Goal: Task Accomplishment & Management: Use online tool/utility

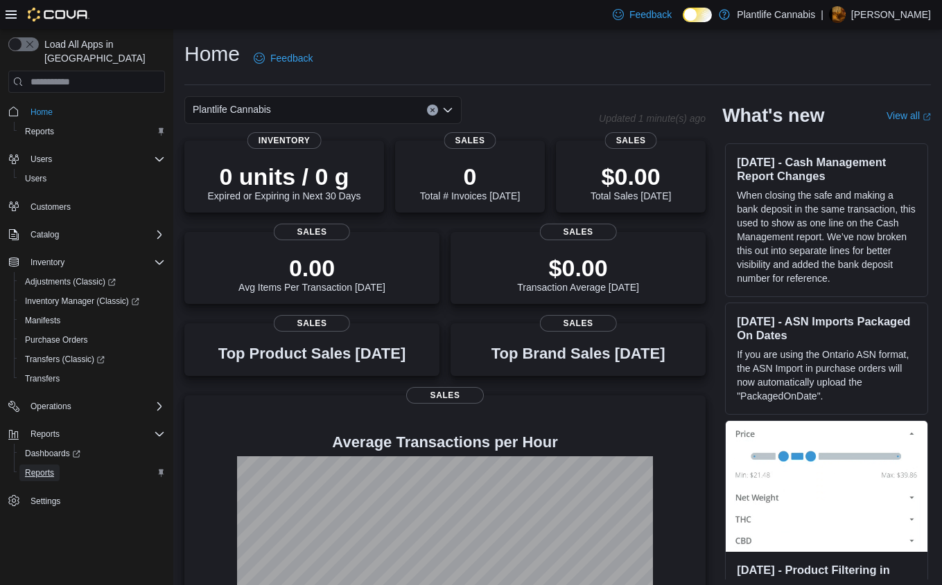
click at [54, 468] on span "Reports" at bounding box center [39, 473] width 29 height 11
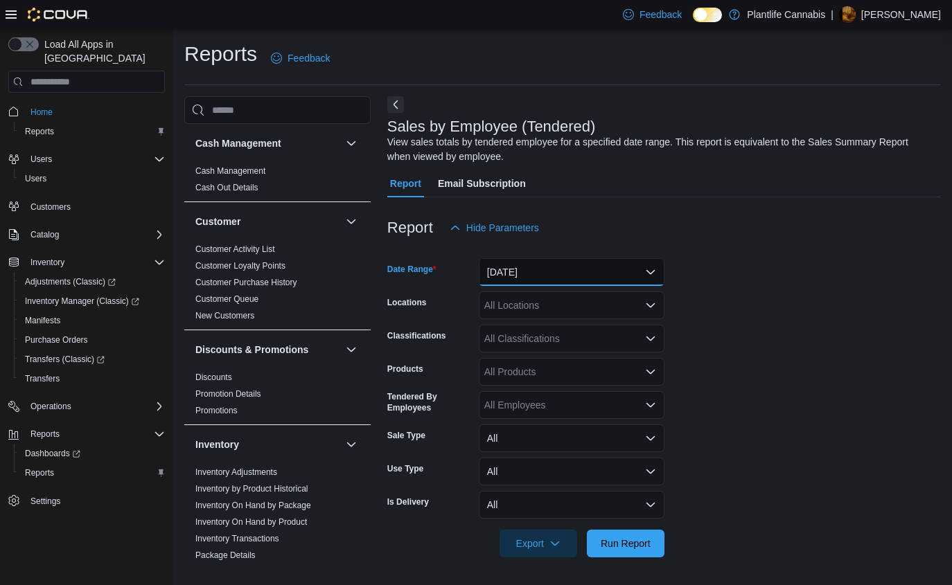
click at [570, 282] on button "Yesterday" at bounding box center [572, 272] width 186 height 28
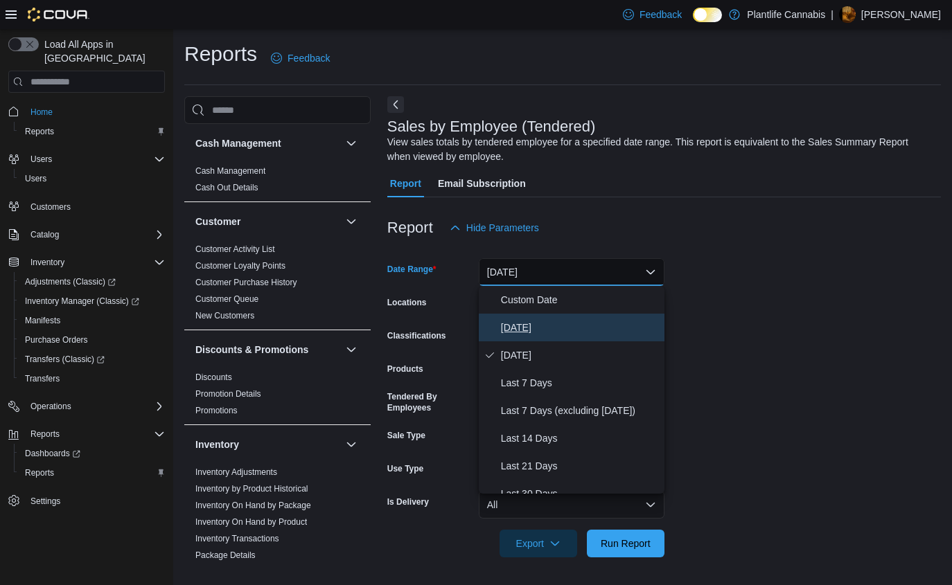
click at [549, 330] on span "Today" at bounding box center [580, 327] width 158 height 17
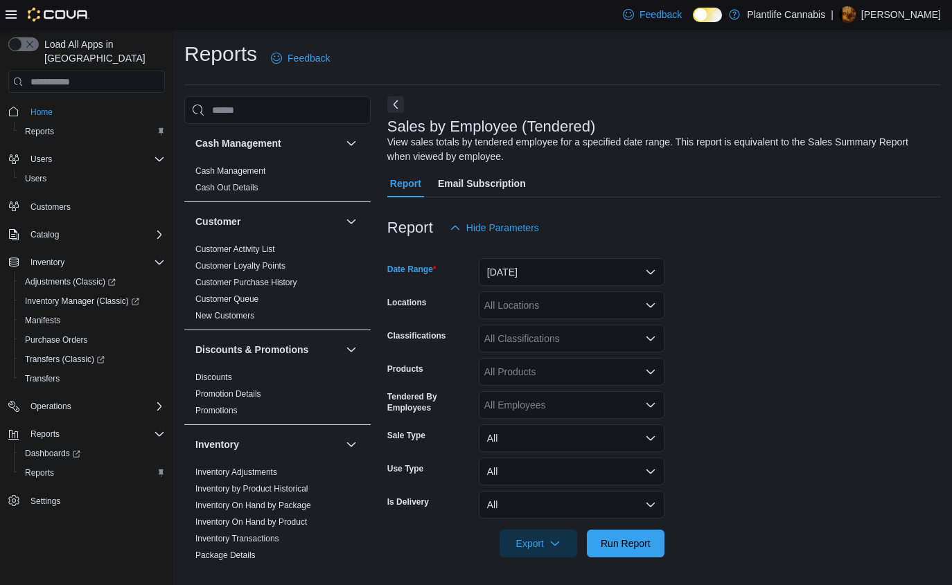
click at [556, 312] on div "All Locations" at bounding box center [572, 306] width 186 height 28
type input "****"
click at [572, 326] on span "Edmonton - Windermere Crossing" at bounding box center [592, 329] width 154 height 14
click at [617, 548] on span "Run Report" at bounding box center [626, 543] width 50 height 14
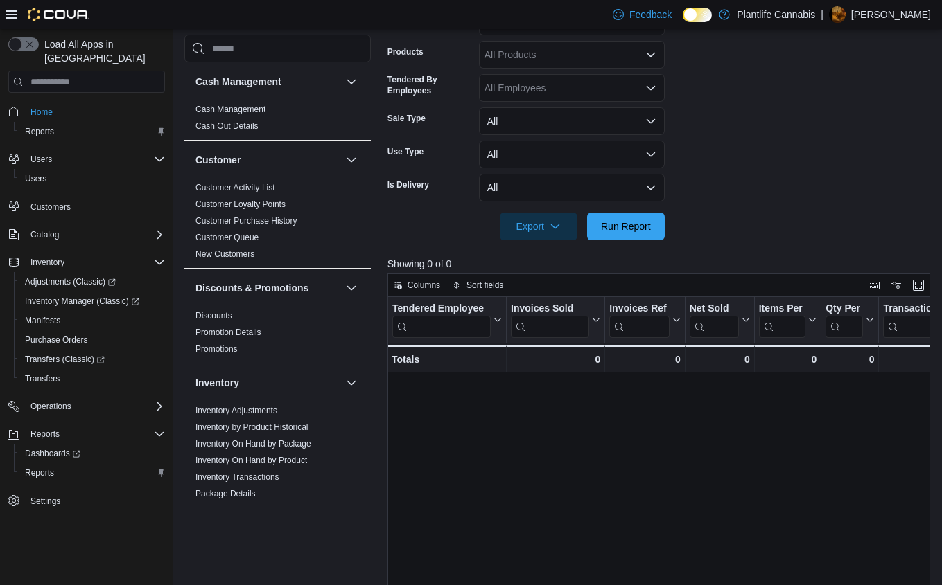
scroll to position [338, 0]
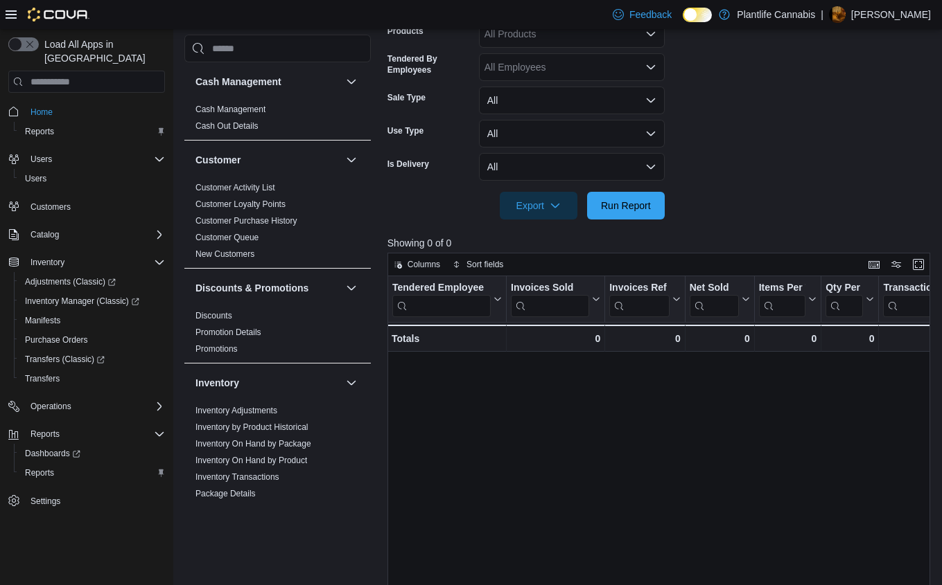
click at [796, 146] on form "Date Range Today Locations Edmonton - Windermere Crossing Classifications All C…" at bounding box center [661, 62] width 548 height 316
